Goal: Navigation & Orientation: Go to known website

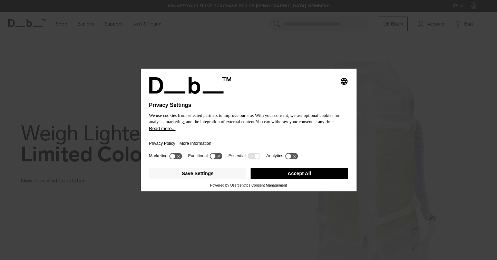
click at [331, 53] on div "Selecting an option will immediately change the language Privacy Settings We us…" at bounding box center [248, 130] width 497 height 260
click at [209, 175] on button "Save Settings" at bounding box center [198, 173] width 98 height 11
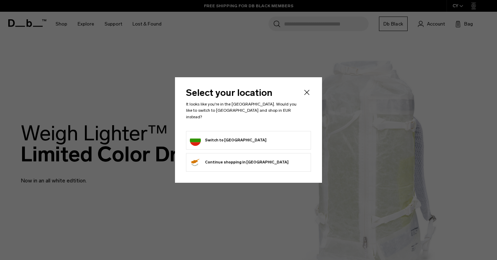
click at [311, 100] on div "Select your location It looks like you're in the Bulgaria. Would you like to sw…" at bounding box center [248, 129] width 147 height 105
click at [258, 137] on form "Switch to Bulgaria" at bounding box center [248, 140] width 117 height 11
click at [224, 138] on button "Switch to Bulgaria" at bounding box center [228, 140] width 77 height 11
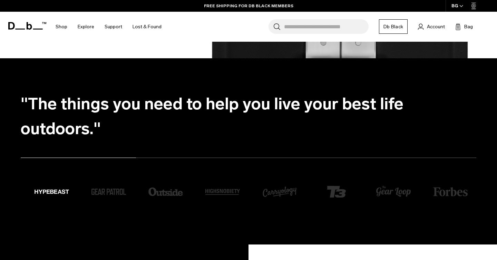
scroll to position [1148, 0]
